Goal: Ask a question

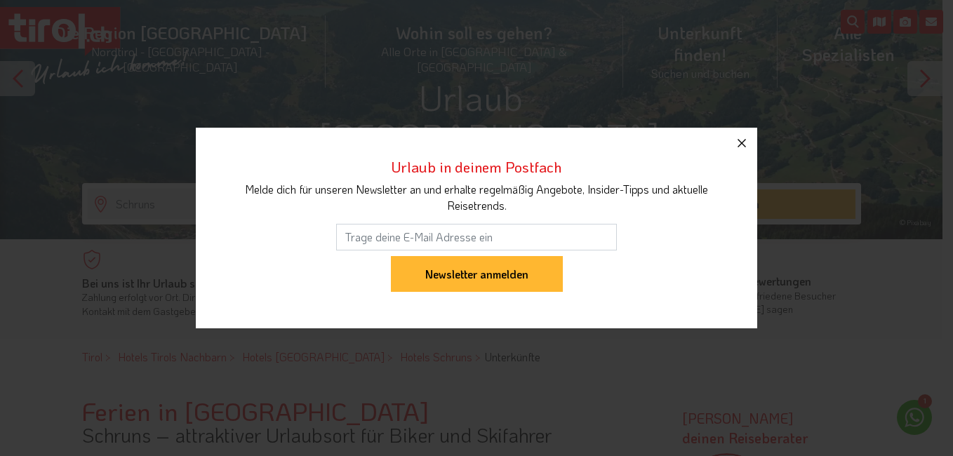
click at [745, 139] on icon "button" at bounding box center [741, 143] width 17 height 17
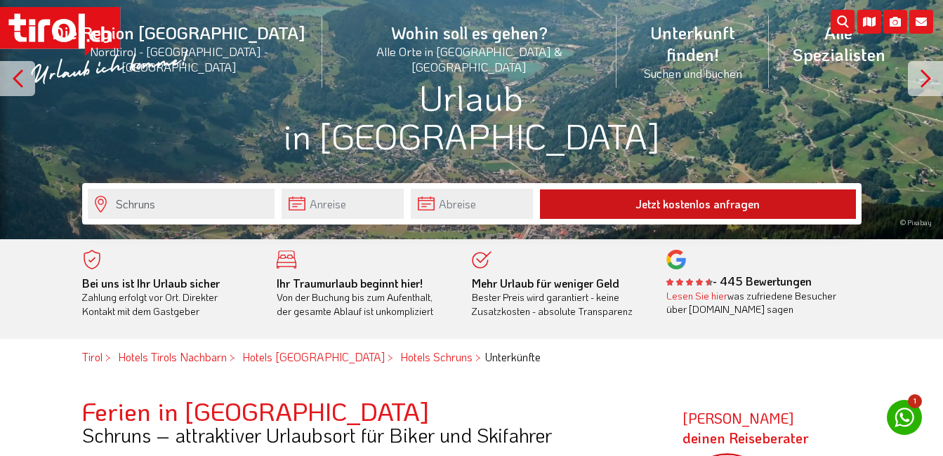
click at [677, 203] on button "Jetzt kostenlos anfragen" at bounding box center [698, 204] width 316 height 29
